Goal: Transaction & Acquisition: Purchase product/service

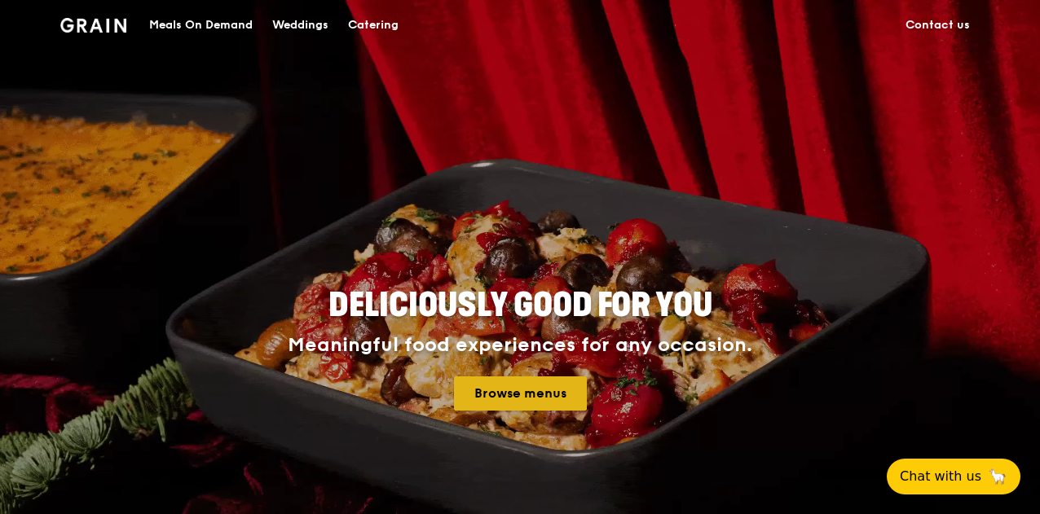
click at [544, 395] on link "Browse menus" at bounding box center [520, 393] width 133 height 34
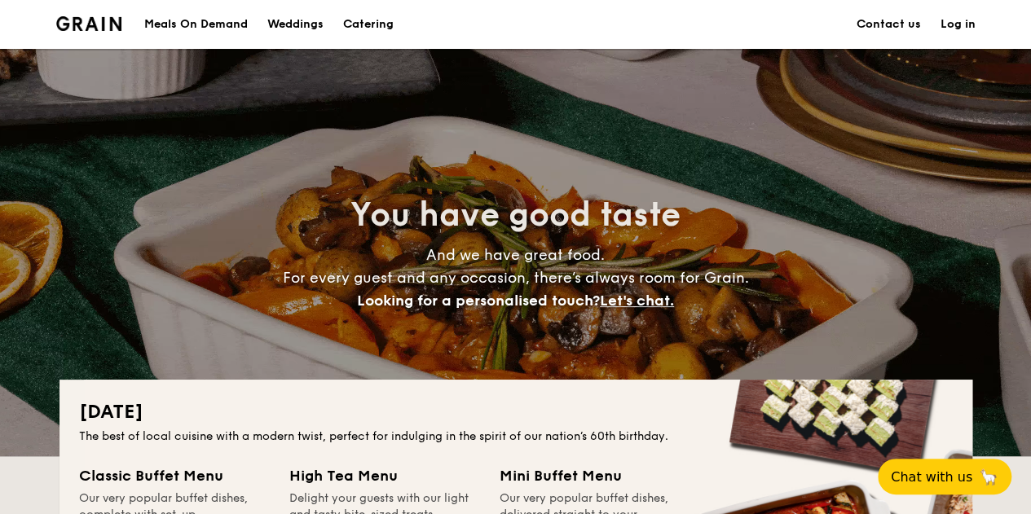
click at [194, 20] on div "Meals On Demand" at bounding box center [195, 24] width 103 height 49
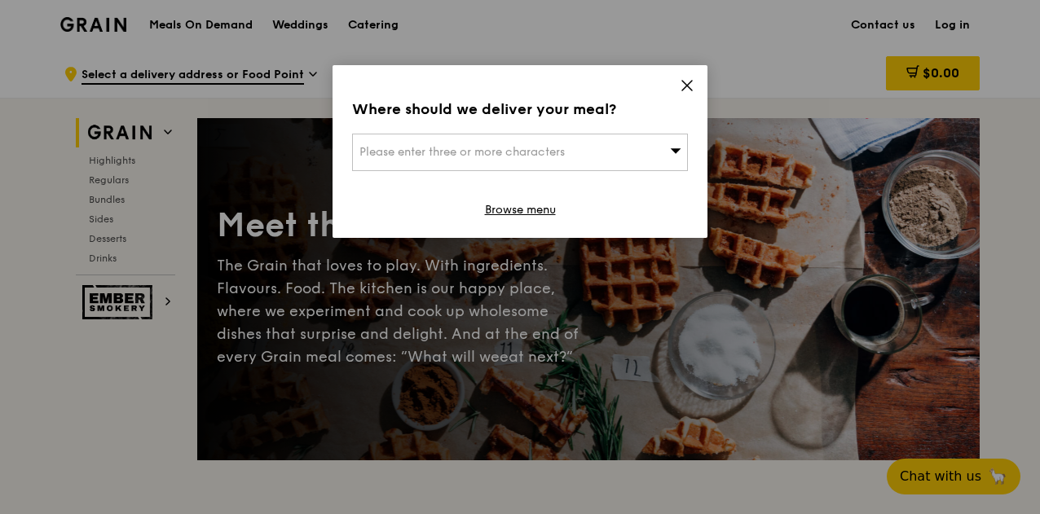
click at [574, 140] on div "Please enter three or more characters" at bounding box center [520, 152] width 336 height 37
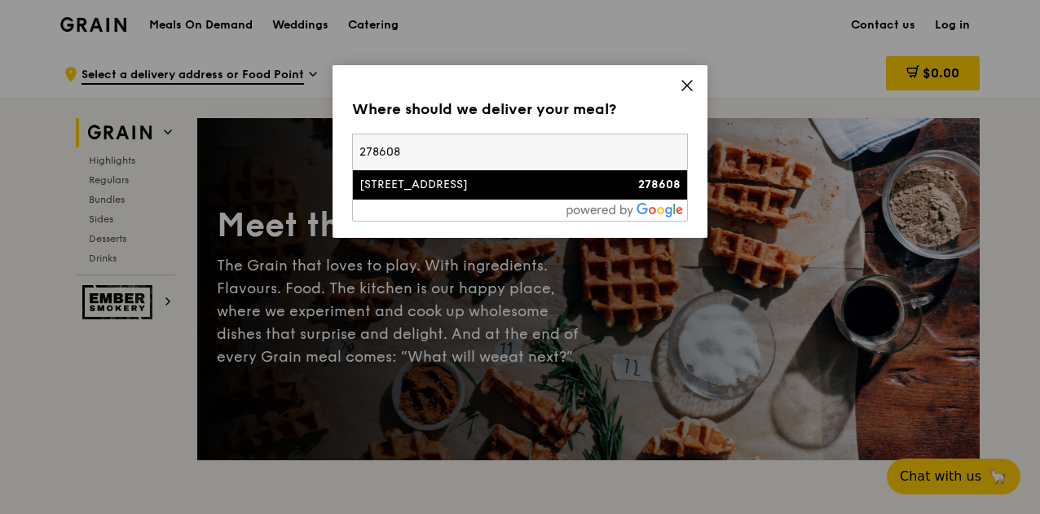
type input "278608"
click at [367, 175] on li "260 Holland Road 278608" at bounding box center [520, 184] width 334 height 29
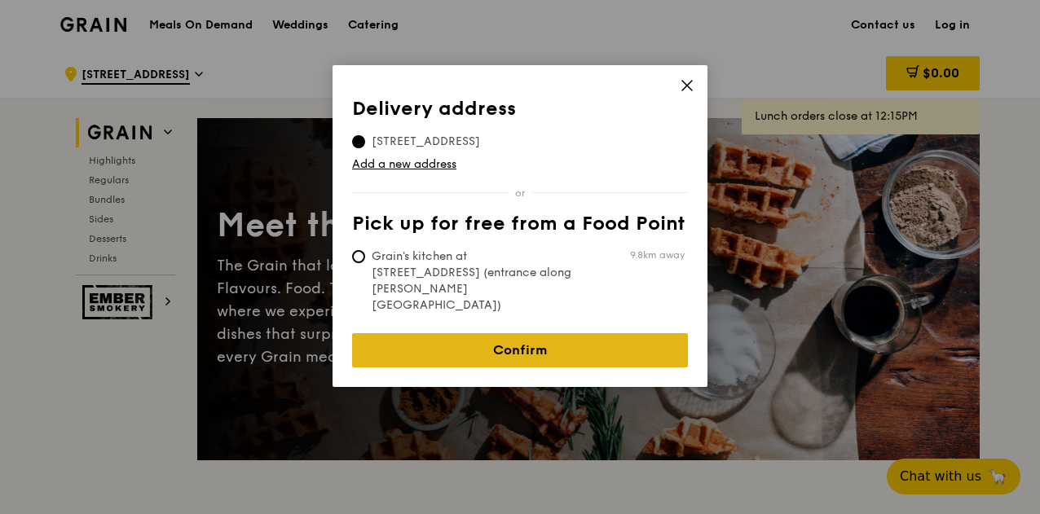
click at [488, 333] on link "Confirm" at bounding box center [520, 350] width 336 height 34
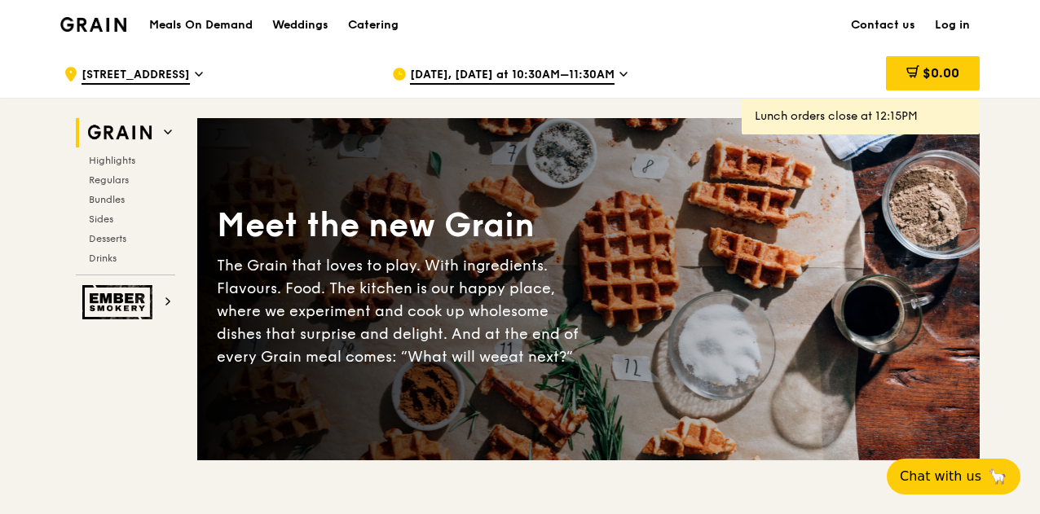
click at [564, 74] on span "Aug 14, Today at 10:30AM–11:30AM" at bounding box center [512, 76] width 205 height 18
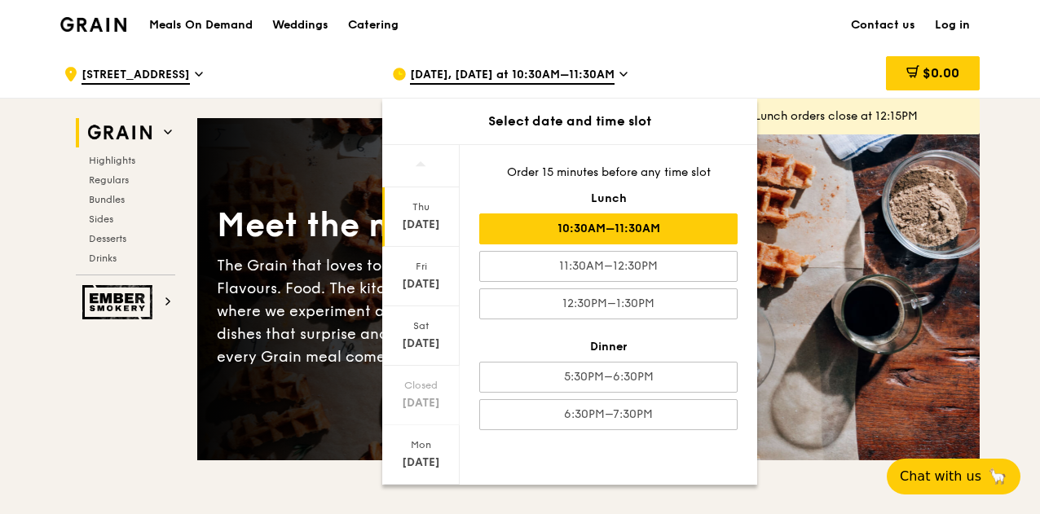
scroll to position [49, 0]
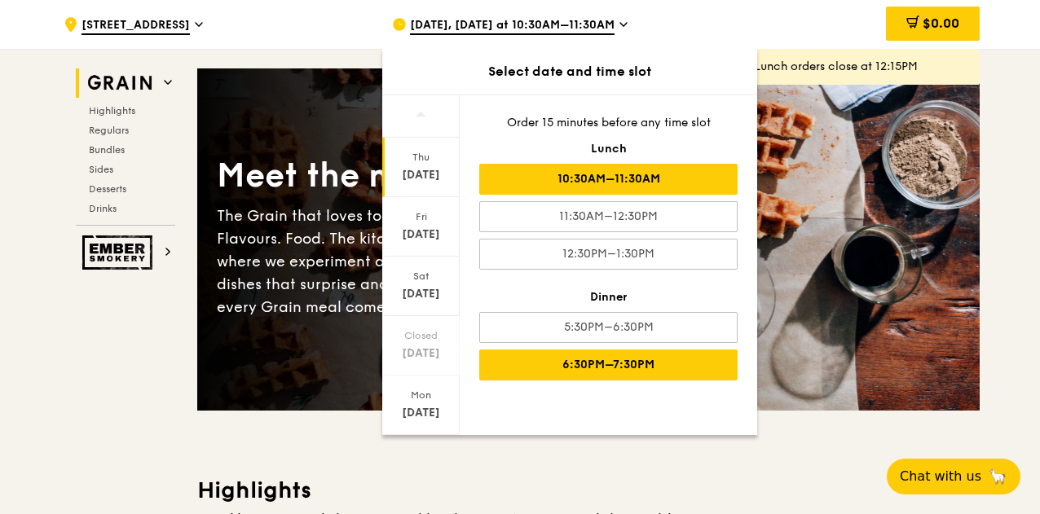
click at [587, 362] on div "6:30PM–7:30PM" at bounding box center [608, 365] width 258 height 31
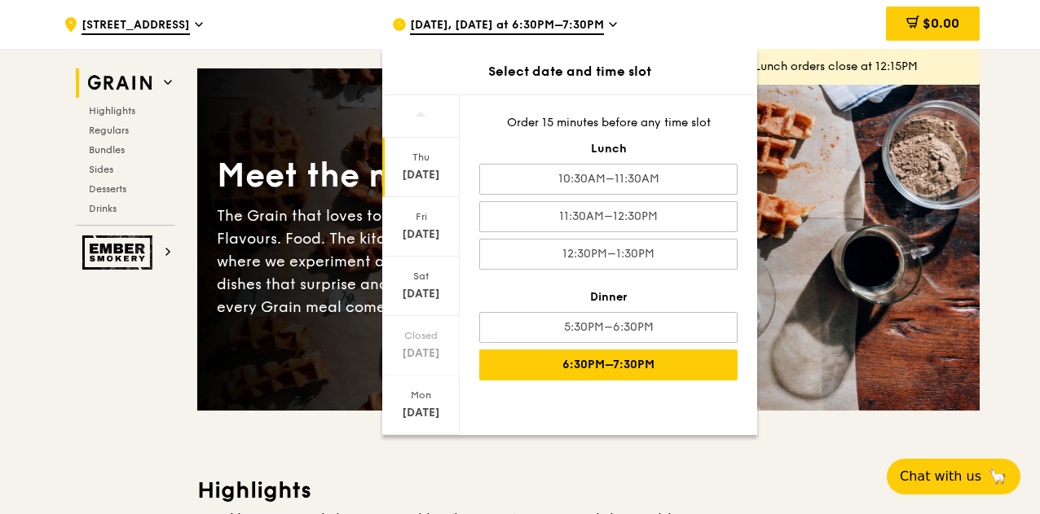
click at [582, 480] on h3 "Highlights" at bounding box center [588, 490] width 782 height 29
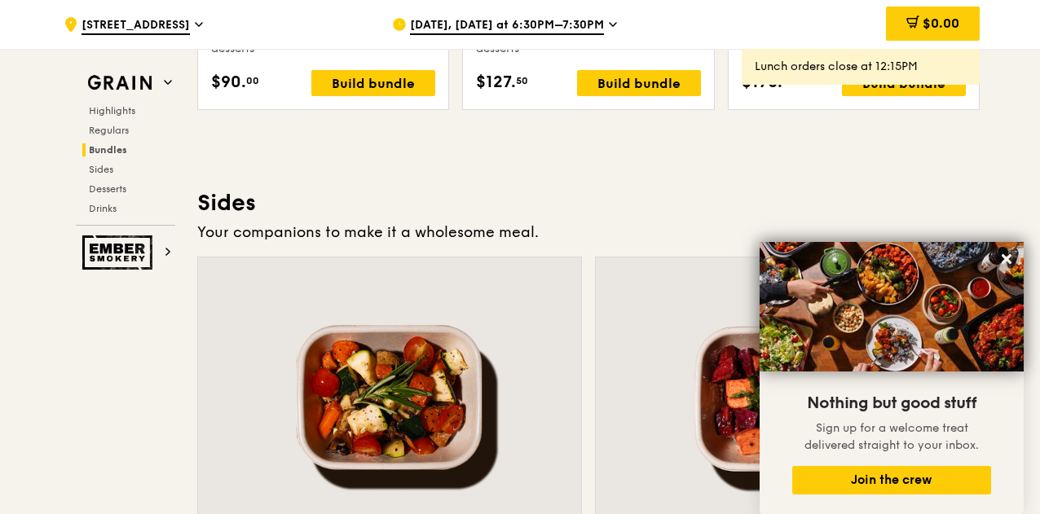
scroll to position [3737, 0]
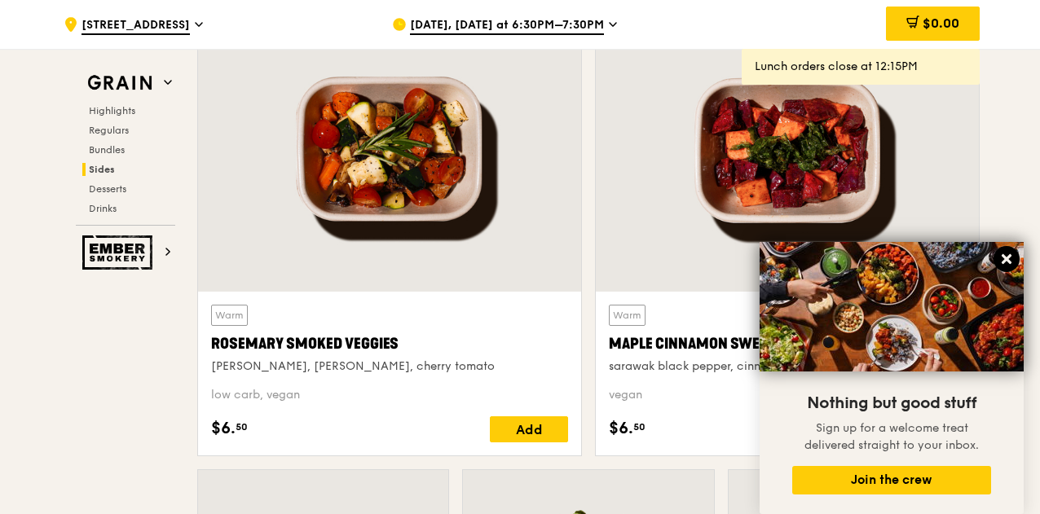
click at [1011, 253] on icon at bounding box center [1006, 259] width 15 height 15
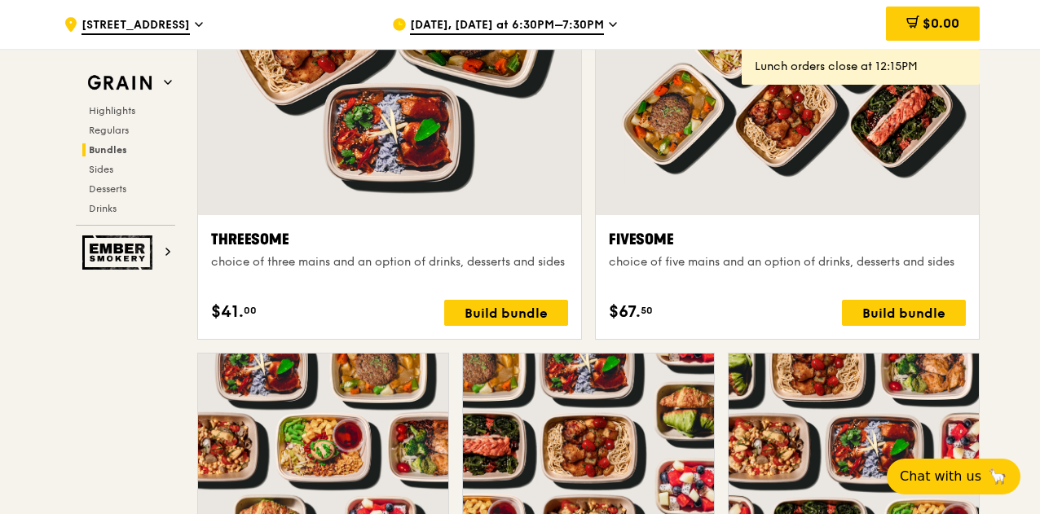
scroll to position [2914, 0]
